Goal: Task Accomplishment & Management: Manage account settings

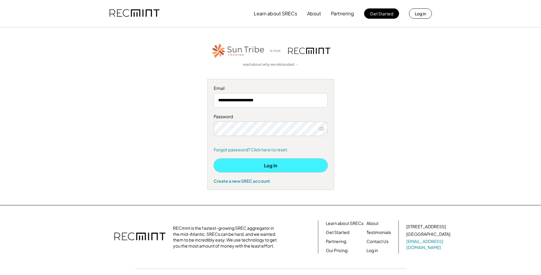
click at [270, 165] on button "Log In" at bounding box center [271, 166] width 114 height 14
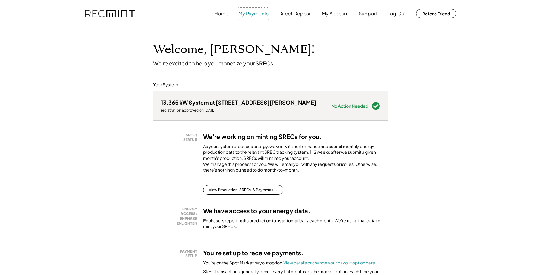
click at [248, 13] on button "My Payments" at bounding box center [253, 14] width 30 height 12
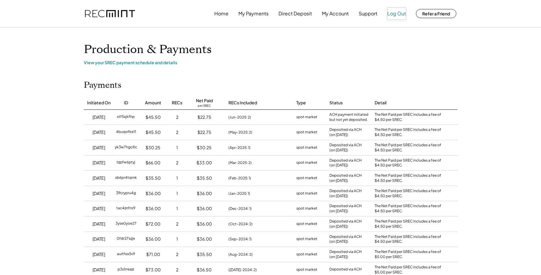
click at [394, 14] on button "Log Out" at bounding box center [396, 14] width 19 height 12
